Goal: Information Seeking & Learning: Learn about a topic

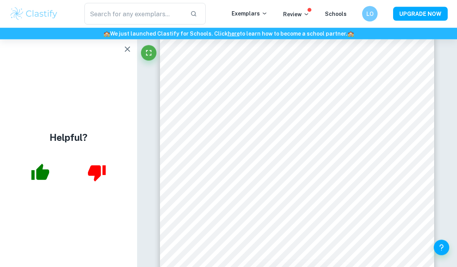
scroll to position [1617, 0]
click at [123, 50] on icon "button" at bounding box center [127, 49] width 9 height 9
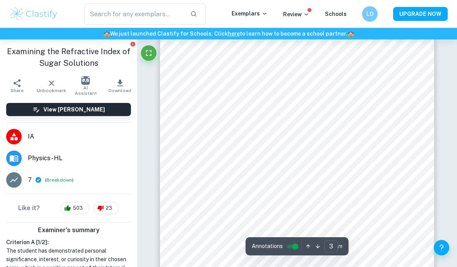
scroll to position [844, 0]
